Goal: Information Seeking & Learning: Learn about a topic

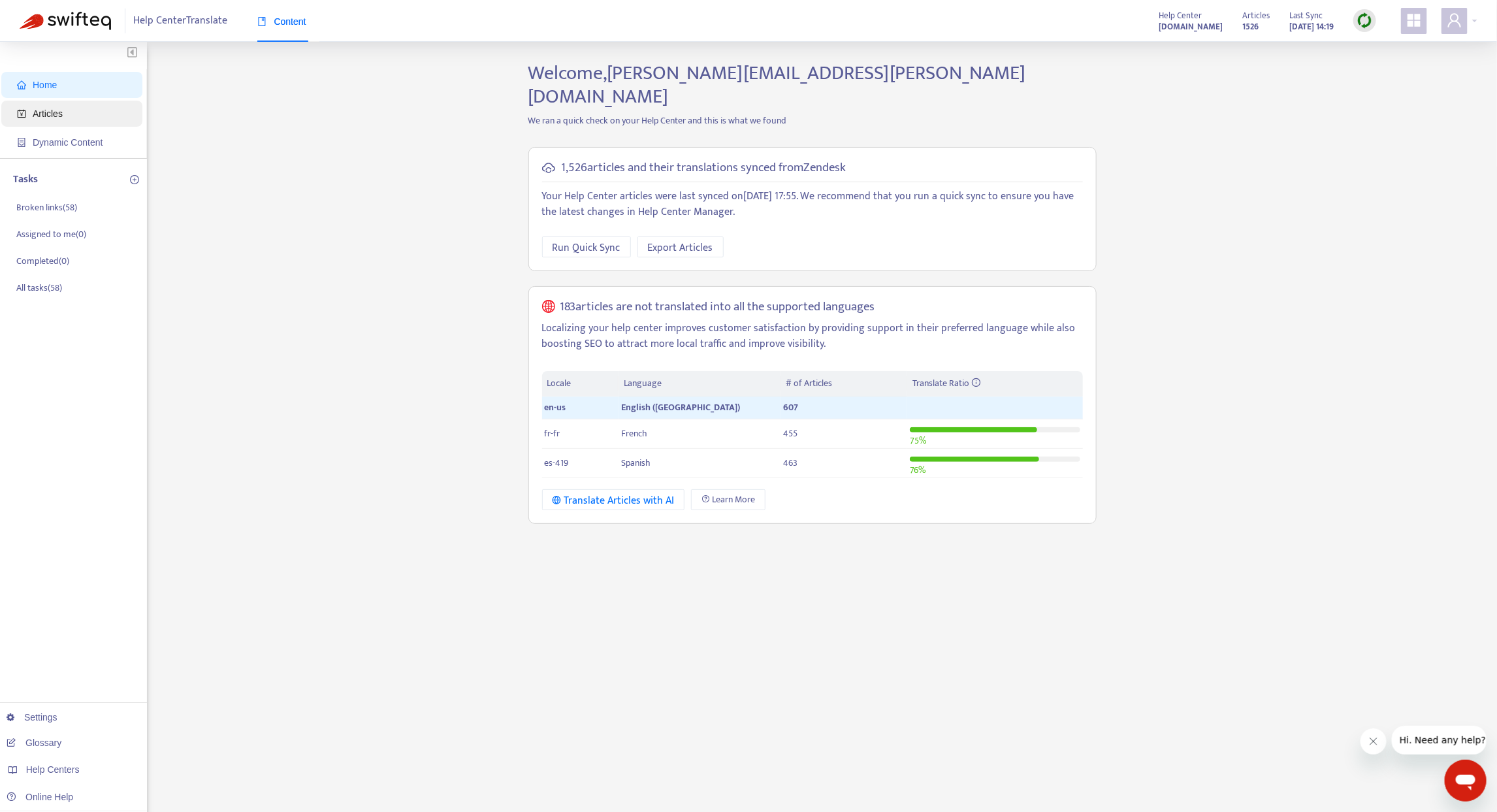
click at [36, 109] on span "Articles" at bounding box center [48, 114] width 30 height 10
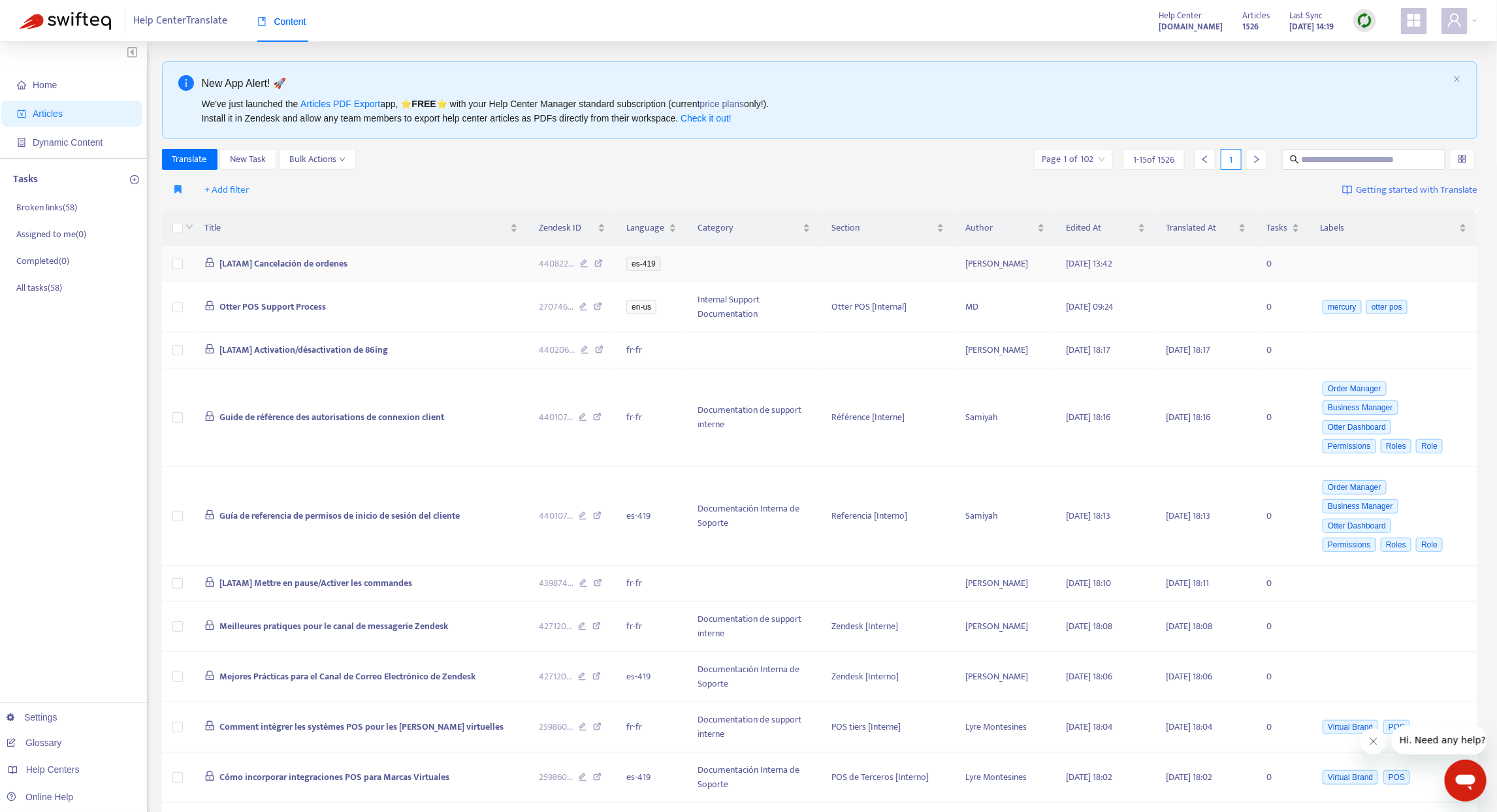
click at [306, 259] on span "[LATAM] Cancelación de ordenes" at bounding box center [283, 263] width 128 height 15
click at [397, 260] on td "[LATAM] Cancelación de ordenes" at bounding box center [361, 263] width 335 height 36
click at [253, 266] on span "[LATAM] Cancelación de ordenes" at bounding box center [283, 263] width 128 height 15
click at [324, 265] on span "[LATAM] Cancelación de ordenes" at bounding box center [283, 263] width 128 height 15
click at [370, 265] on td "[LATAM] Cancelación de ordenes" at bounding box center [361, 263] width 335 height 36
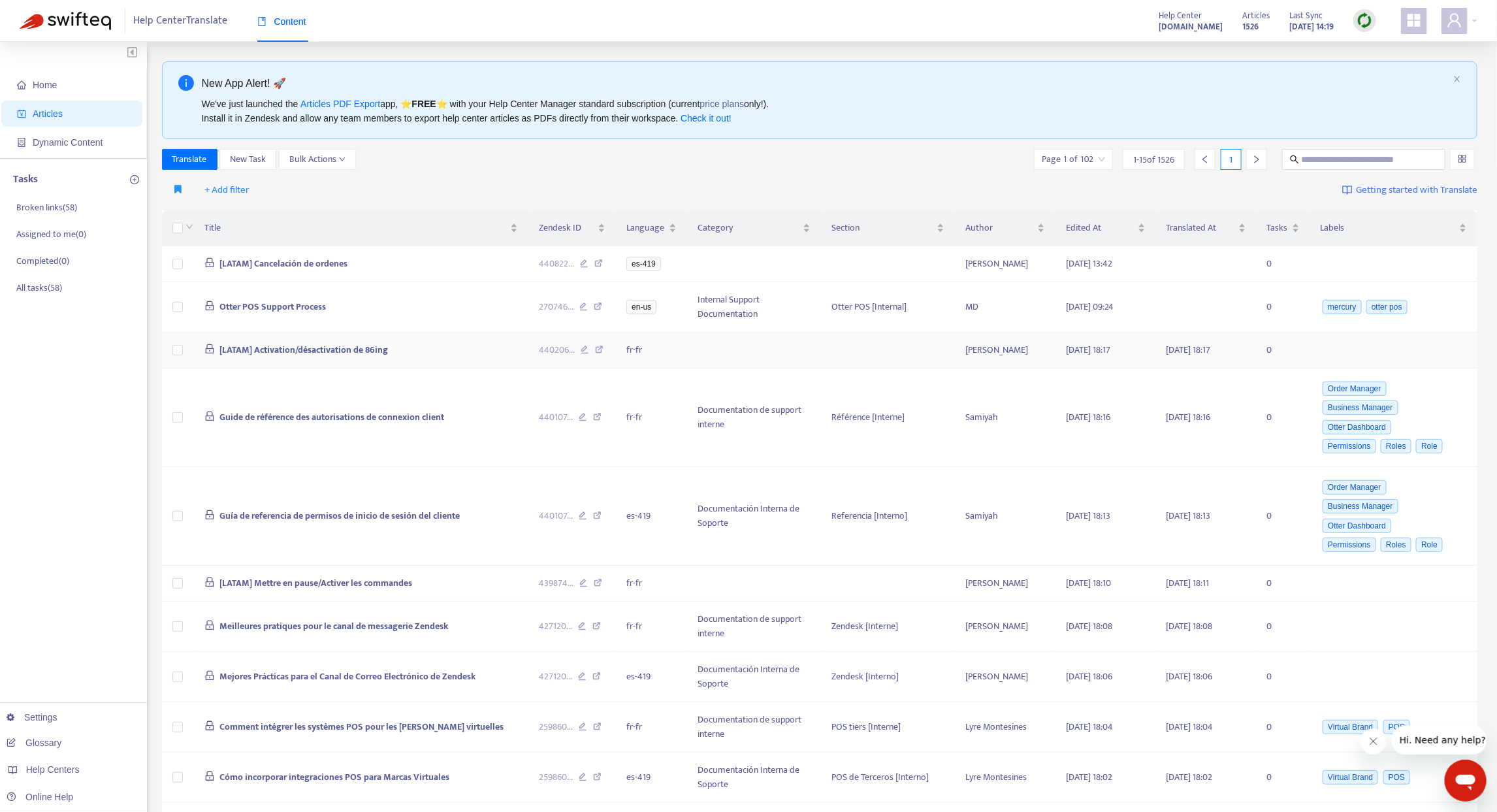
click at [280, 368] on td "[LATAM] Activation/désactivation de 86ing" at bounding box center [361, 350] width 335 height 36
click at [494, 357] on td "[LATAM] Activation/désactivation de 86ing" at bounding box center [361, 350] width 335 height 36
click at [70, 81] on span "Home" at bounding box center [75, 85] width 115 height 26
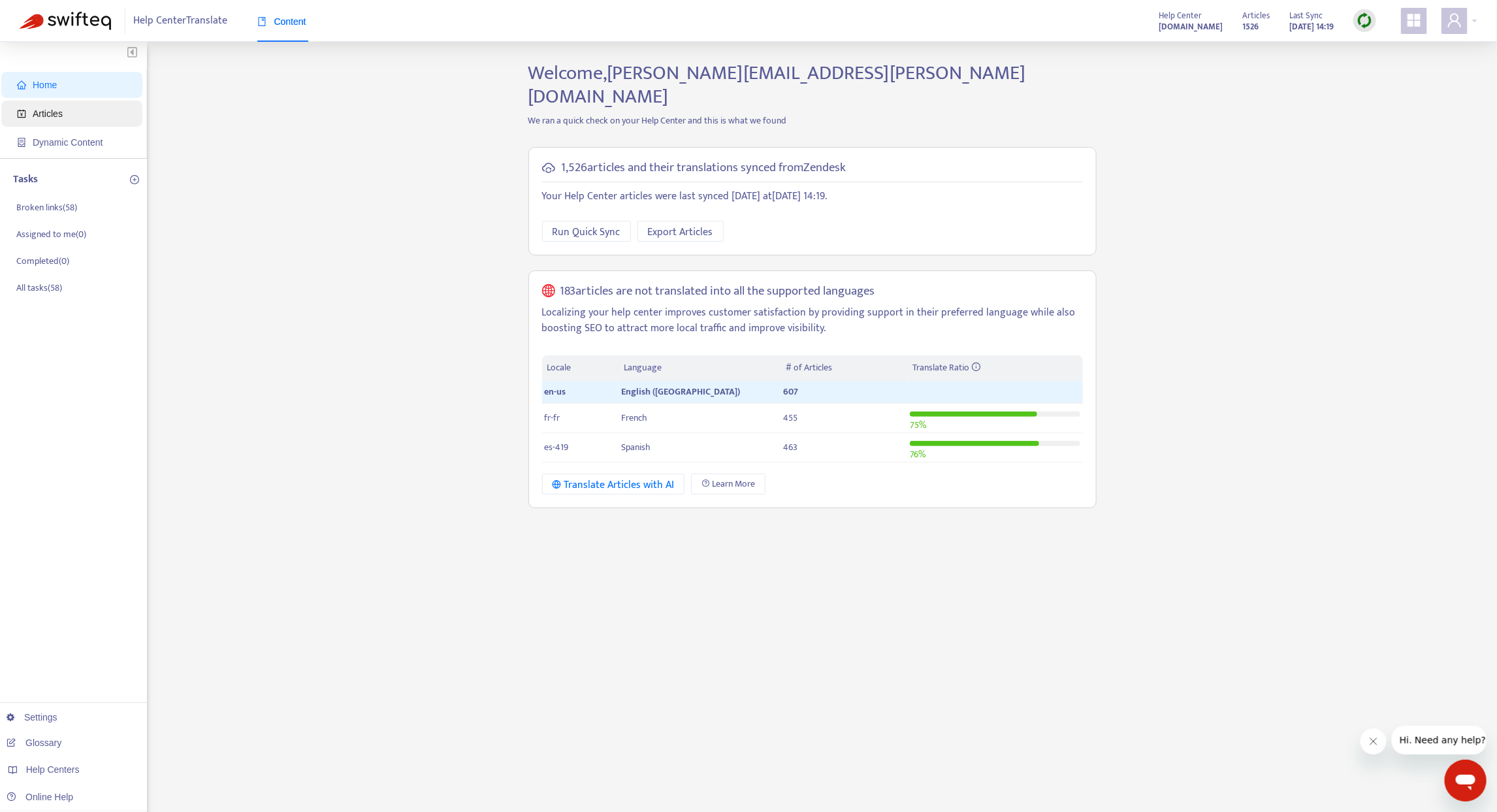
click at [49, 114] on span "Articles" at bounding box center [48, 114] width 30 height 10
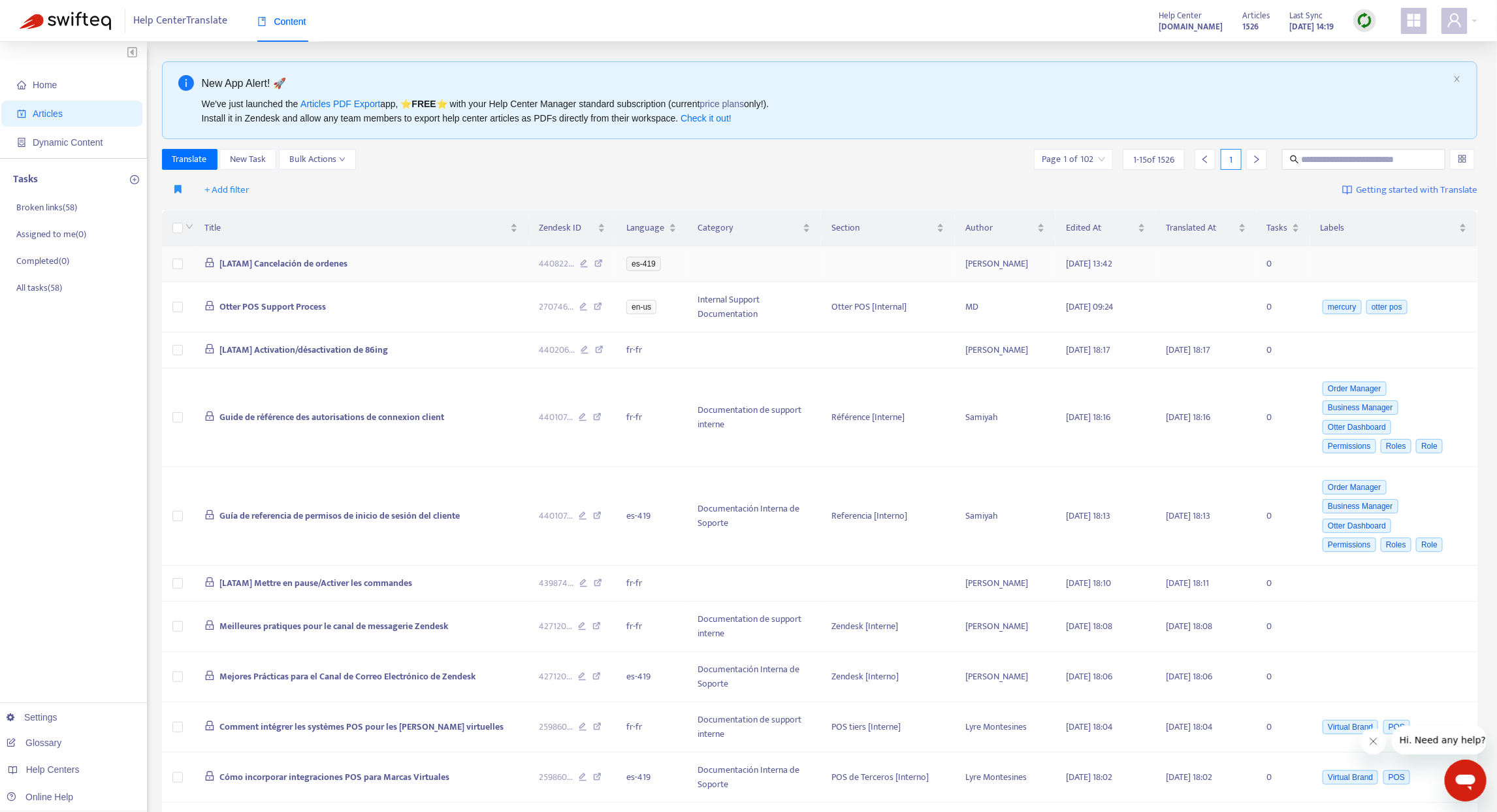
click at [283, 261] on span "[LATAM] Cancelación de ordenes" at bounding box center [283, 263] width 128 height 15
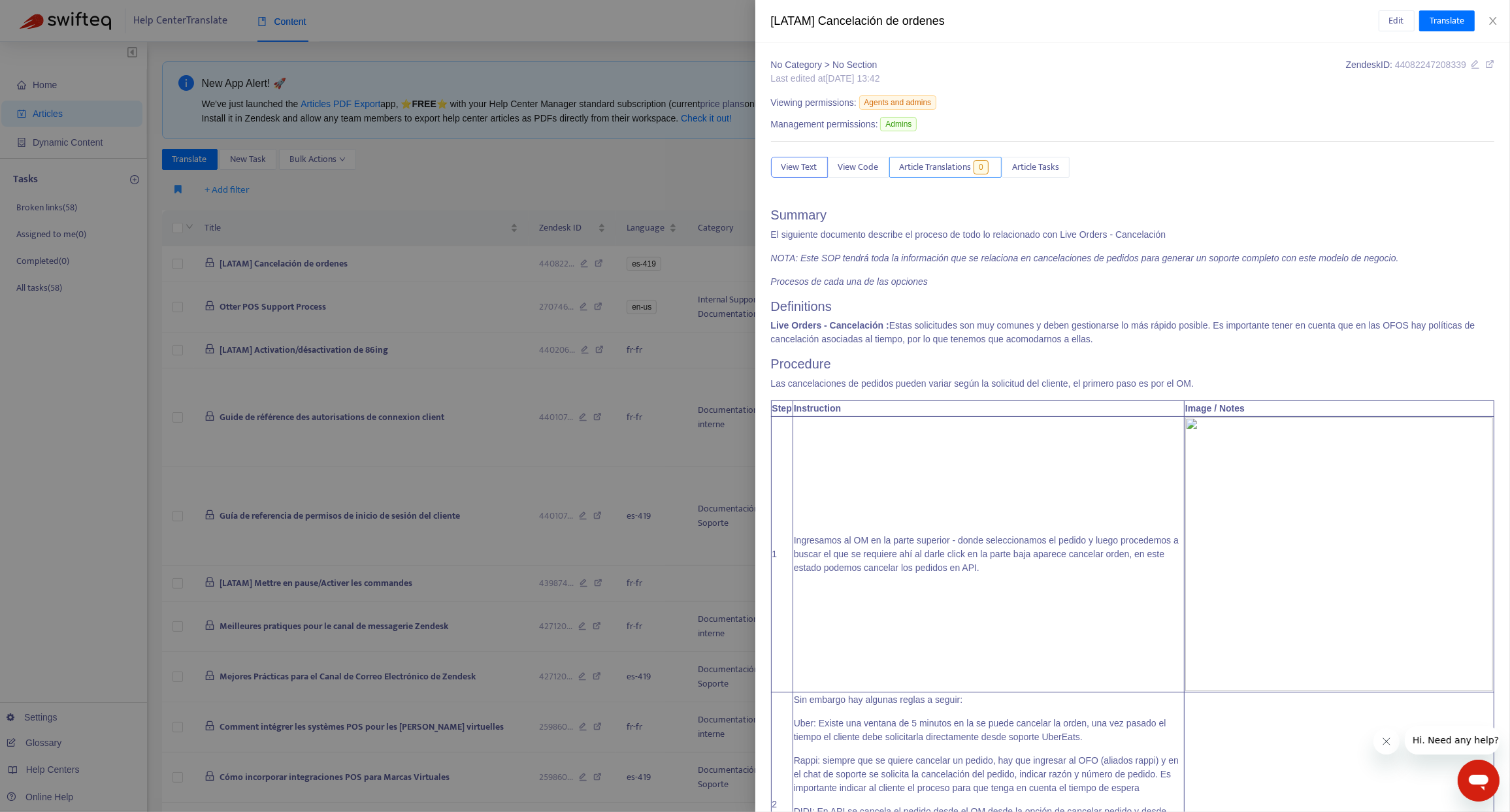
click at [934, 161] on span "Article Translations" at bounding box center [935, 167] width 72 height 15
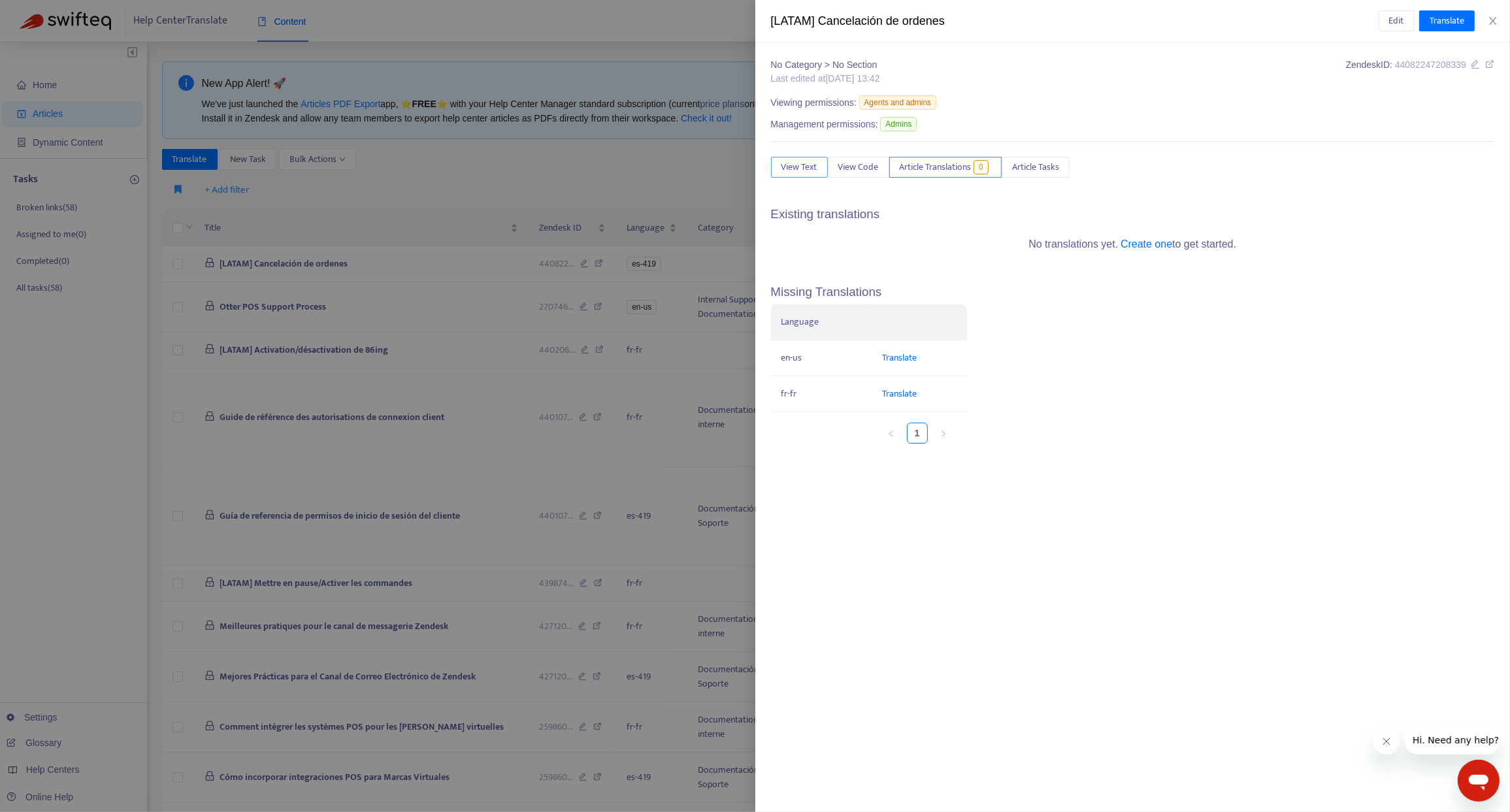
click at [799, 166] on span "View Text" at bounding box center [798, 167] width 36 height 15
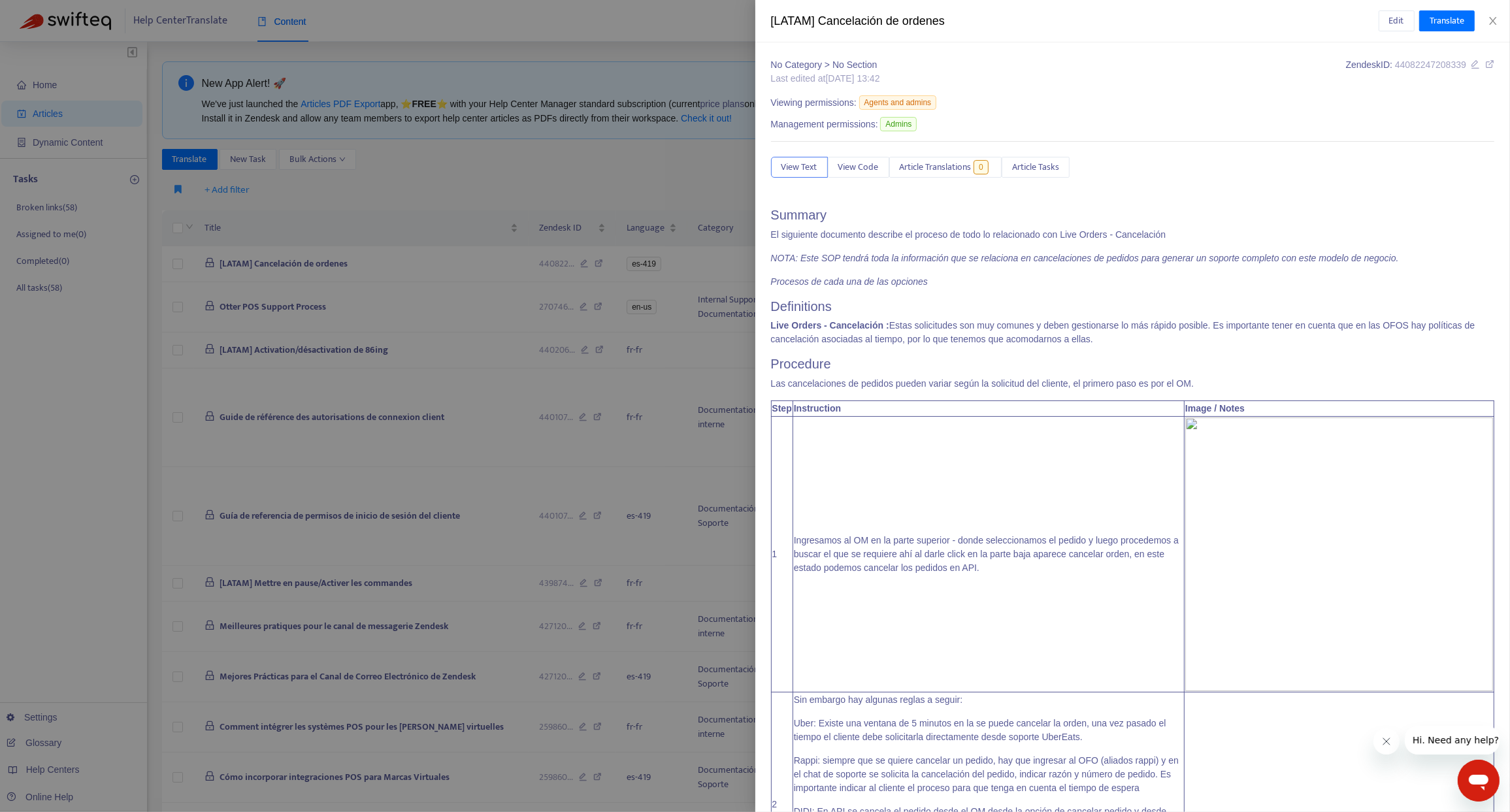
click at [349, 203] on div at bounding box center [755, 406] width 1510 height 812
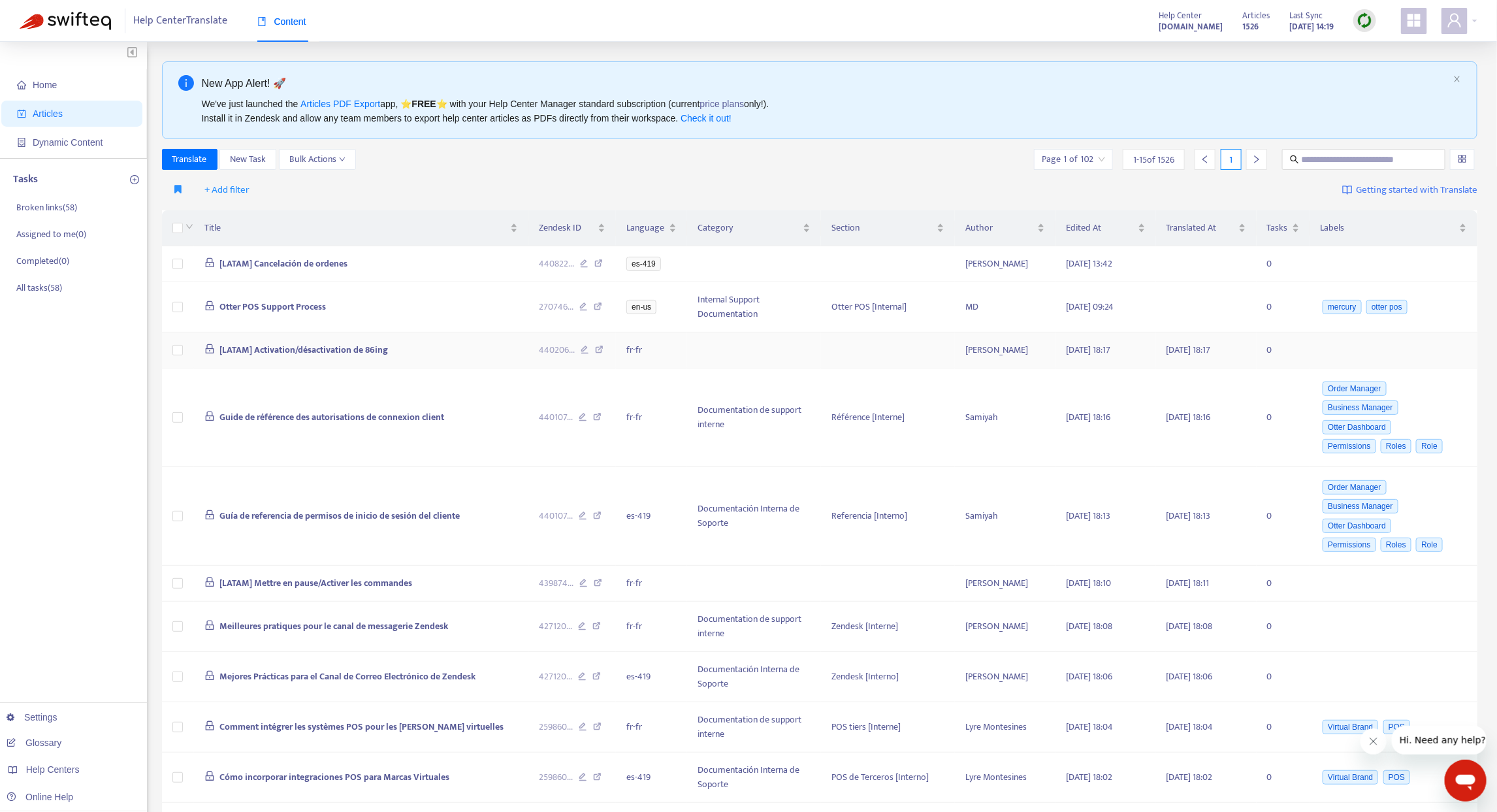
click at [309, 345] on span "[LATAM] Activation/désactivation de 86ing" at bounding box center [303, 349] width 168 height 15
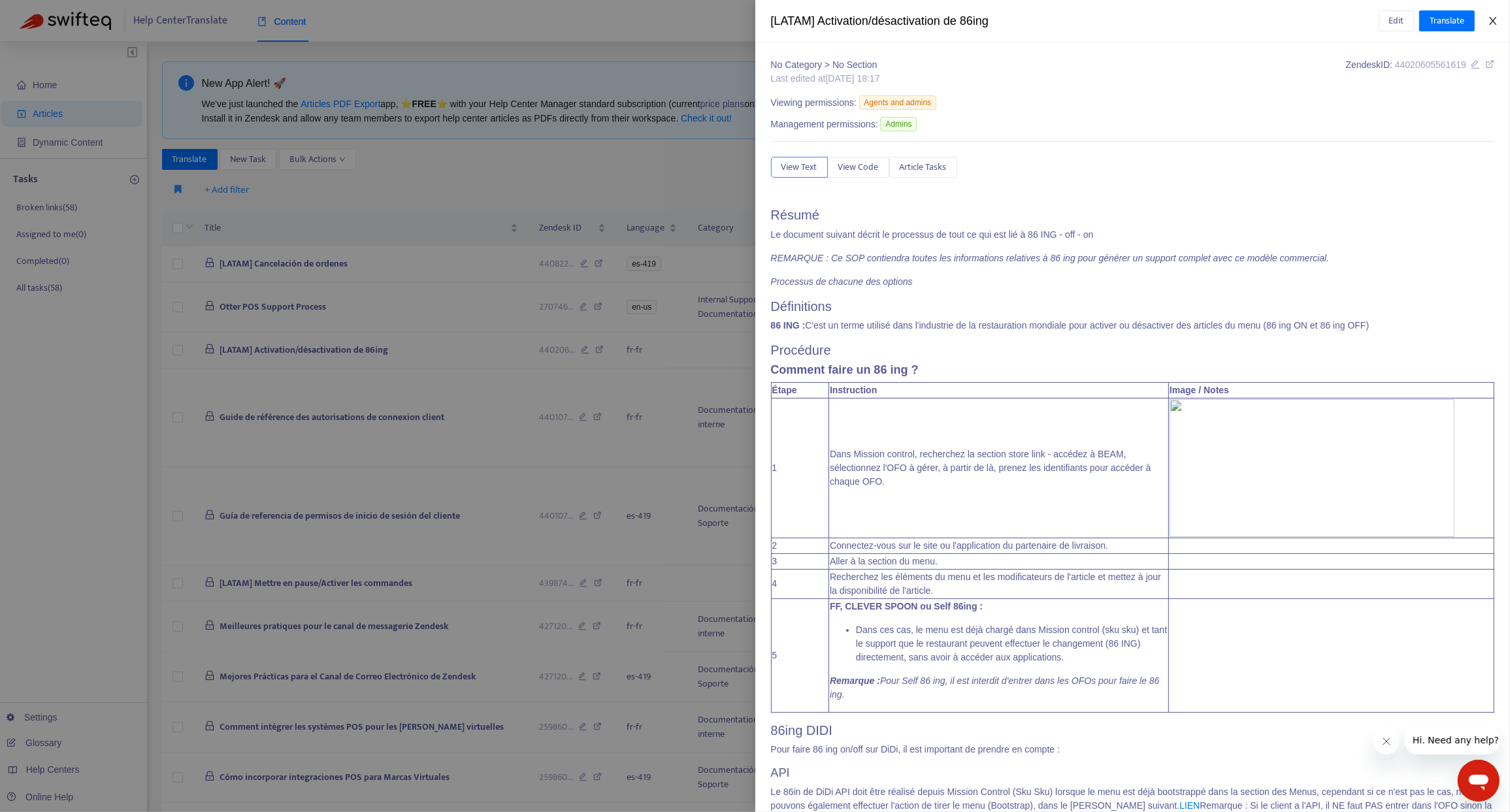
click at [1494, 21] on icon "close" at bounding box center [1492, 21] width 7 height 8
